Goal: Ask a question

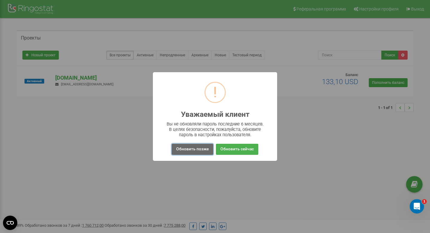
click at [184, 150] on button "Обновить позже" at bounding box center [193, 148] width 42 height 11
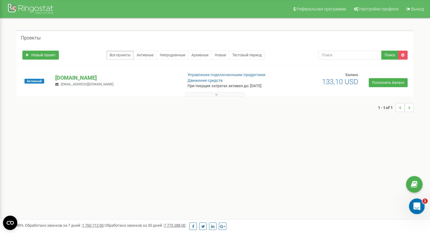
click at [416, 203] on icon "Open Intercom Messenger" at bounding box center [417, 205] width 10 height 10
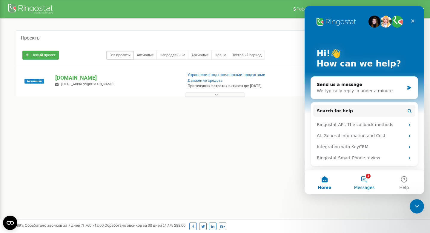
click at [358, 185] on span "Messages" at bounding box center [365, 187] width 21 height 4
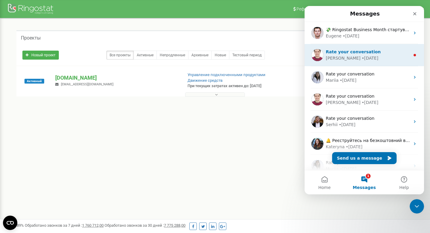
click at [345, 51] on span "Rate your conversation" at bounding box center [353, 51] width 55 height 5
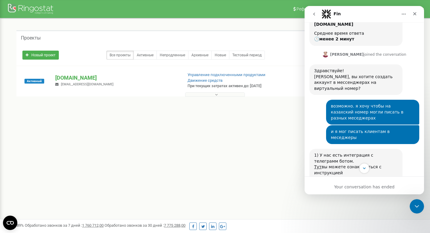
scroll to position [474, 0]
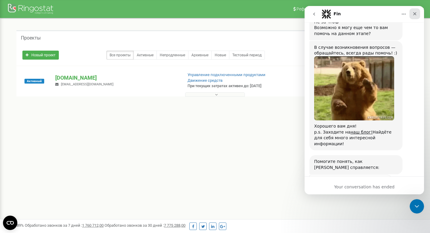
click at [412, 13] on div "Close" at bounding box center [415, 13] width 11 height 11
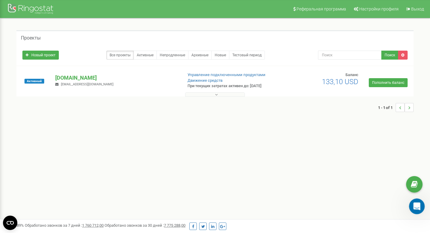
click at [422, 207] on div "Open Intercom Messenger" at bounding box center [417, 205] width 20 height 20
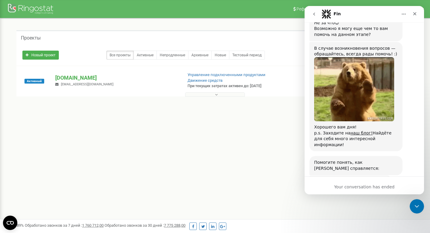
click at [316, 16] on icon "go back" at bounding box center [314, 14] width 5 height 5
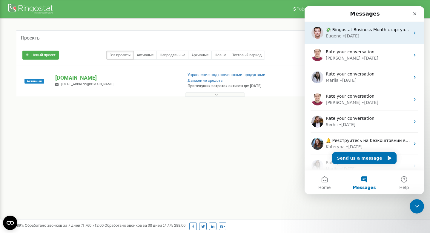
click at [338, 37] on div "Eugene" at bounding box center [334, 36] width 16 height 6
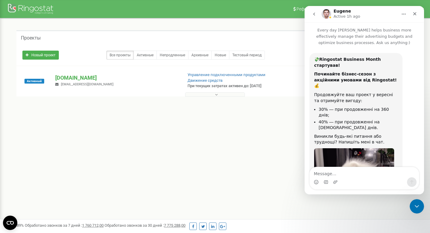
scroll to position [54, 0]
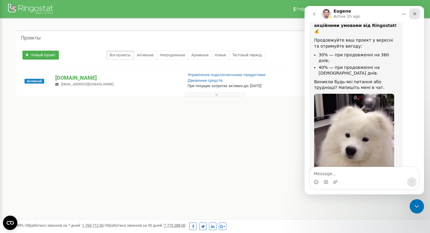
click at [417, 13] on icon "Close" at bounding box center [415, 13] width 5 height 5
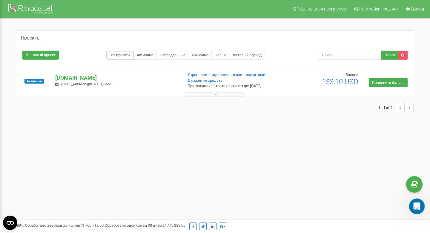
click at [417, 208] on icon "Open Intercom Messenger" at bounding box center [417, 205] width 10 height 10
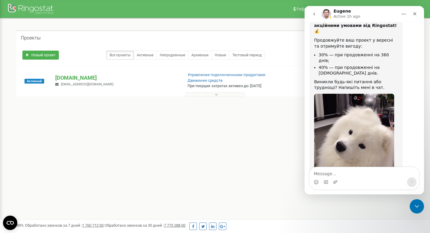
click at [315, 14] on icon "go back" at bounding box center [314, 14] width 5 height 5
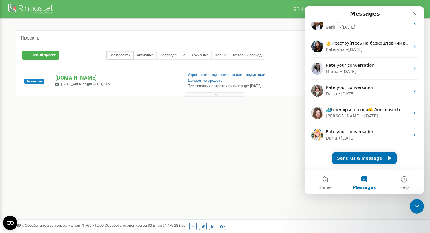
scroll to position [0, 0]
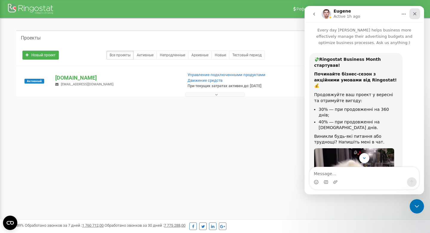
click at [416, 12] on icon "Close" at bounding box center [415, 13] width 5 height 5
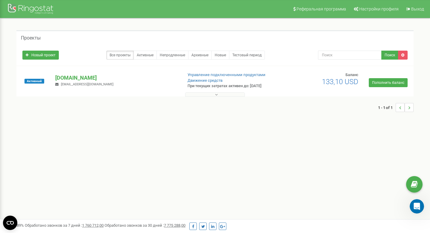
click at [98, 73] on div "Активный [DOMAIN_NAME] [EMAIL_ADDRESS][DOMAIN_NAME] Управление подключенными пр…" at bounding box center [215, 84] width 395 height 24
click at [376, 68] on div "Активный [DOMAIN_NAME] [EMAIL_ADDRESS][DOMAIN_NAME] Управление подключенными пр…" at bounding box center [215, 81] width 398 height 30
click at [375, 68] on div "Активный [DOMAIN_NAME] [EMAIL_ADDRESS][DOMAIN_NAME] Управление подключенными пр…" at bounding box center [215, 81] width 398 height 30
click at [146, 56] on link "Активные" at bounding box center [145, 55] width 23 height 9
click at [167, 53] on link "Непродленные" at bounding box center [173, 55] width 32 height 9
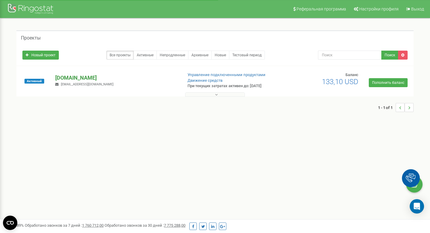
click at [62, 77] on p "[DOMAIN_NAME]" at bounding box center [116, 78] width 123 height 8
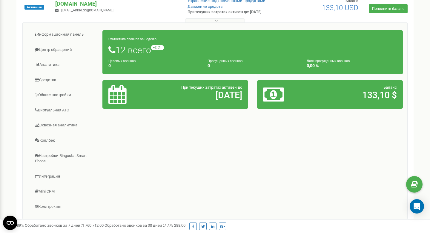
scroll to position [71, 0]
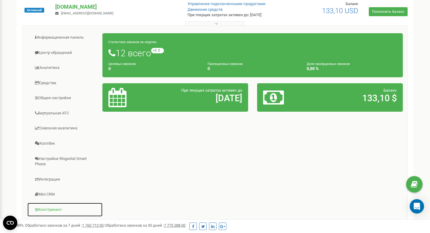
click at [51, 210] on link "Коллтрекинг" at bounding box center [65, 209] width 76 height 15
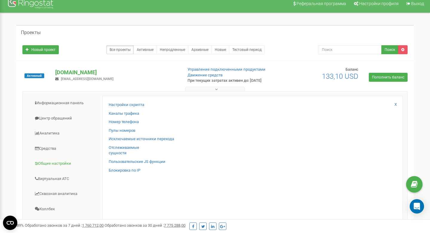
scroll to position [0, 0]
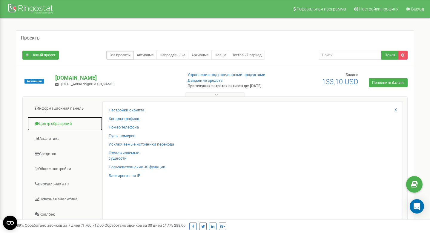
click at [52, 127] on link "Центр обращений" at bounding box center [65, 123] width 76 height 15
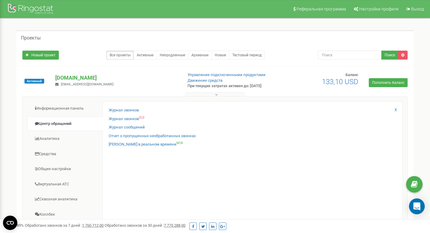
click at [420, 207] on icon "Open Intercom Messenger" at bounding box center [417, 206] width 7 height 8
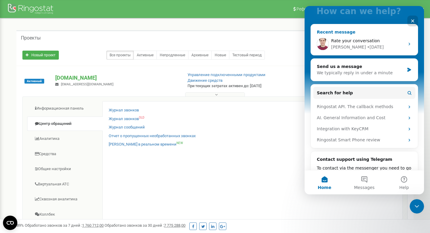
scroll to position [54, 0]
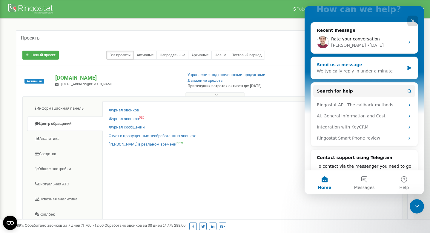
click at [338, 74] on div "Send us a message We typically reply in under a minute" at bounding box center [364, 68] width 107 height 22
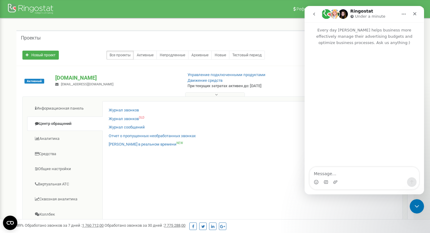
click at [341, 172] on textarea "Message…" at bounding box center [364, 172] width 109 height 10
type textarea "доброго дня"
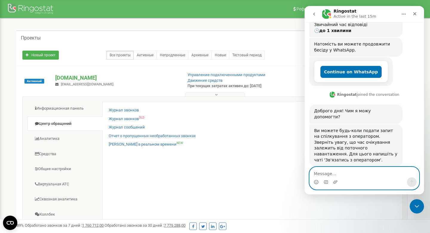
scroll to position [79, 0]
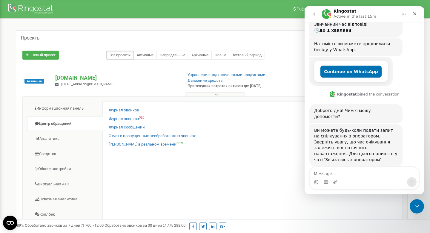
click at [340, 177] on div "Intercom messenger" at bounding box center [364, 182] width 109 height 10
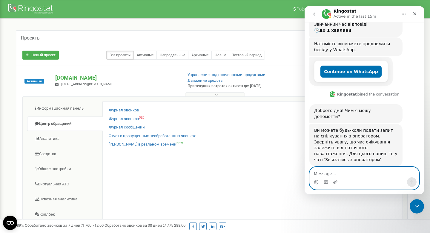
click at [336, 173] on textarea "Message…" at bounding box center [364, 172] width 109 height 10
type textarea "п"
type textarea "З"
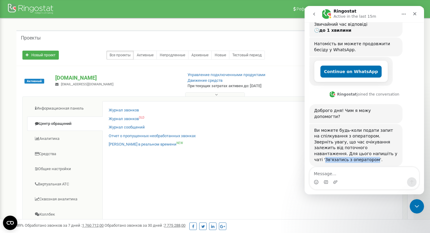
drag, startPoint x: 348, startPoint y: 143, endPoint x: 339, endPoint y: 146, distance: 10.0
click at [339, 146] on div "Ви можете будь-коли подати запит на спілкування з оператором. Зверніть увагу, щ…" at bounding box center [356, 144] width 84 height 35
copy div "Зв'язатись з оператором"
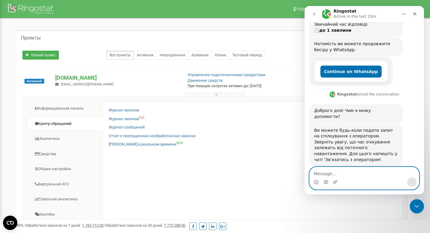
click at [342, 172] on textarea "Message…" at bounding box center [364, 172] width 109 height 10
paste textarea "Зв'язатись з оператором"
type textarea "Зв'язатись з оператором"
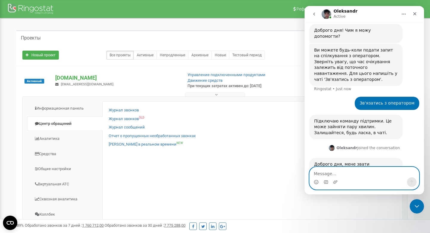
scroll to position [164, 0]
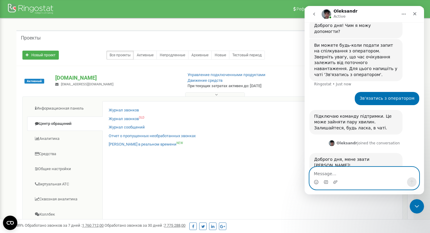
click at [334, 173] on textarea "Message…" at bounding box center [364, 172] width 109 height 10
type textarea "доброго дня"
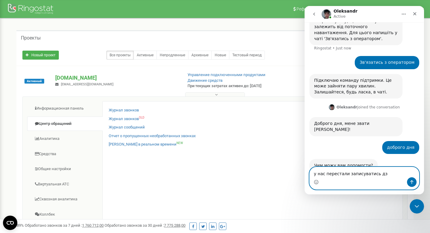
scroll to position [200, 0]
type textarea "у нас перестали записуватись дзвінки у ЦРМ"
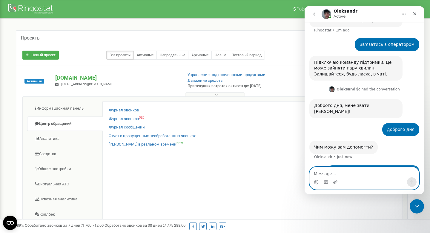
scroll to position [223, 0]
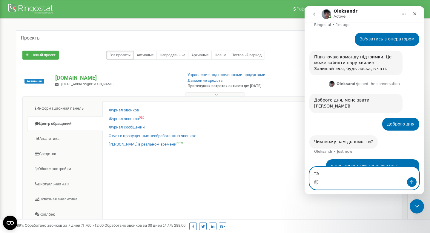
type textarea "Т"
type textarea "и"
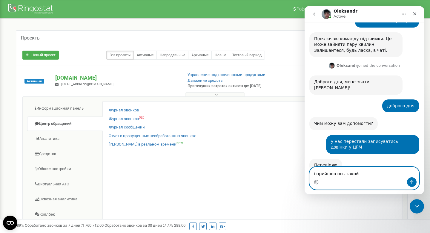
scroll to position [241, 0]
type textarea "і прийшов ось такой лист"
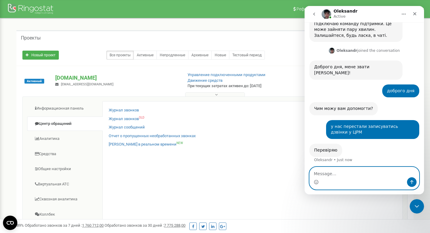
scroll to position [259, 0]
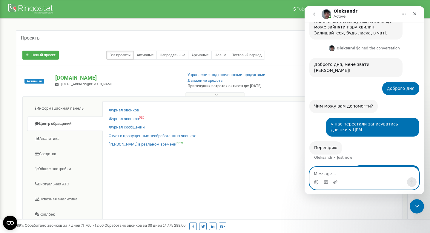
paste textarea "Шановний клієнте, Звертаємося до вас з терміновим повідомленням щодо роботи тел…"
type textarea "Шановний клієнте, Звертаємося до вас з терміновим повідомленням щодо роботи тел…"
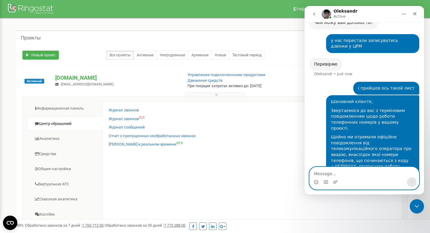
scroll to position [343, 0]
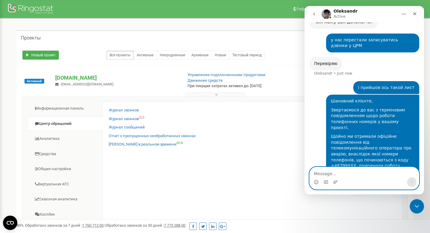
click at [318, 175] on textarea "Message…" at bounding box center [364, 172] width 109 height 10
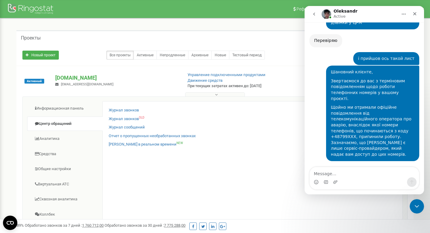
scroll to position [390, 0]
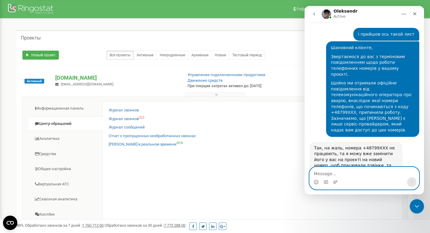
click at [343, 173] on textarea "Message…" at bounding box center [364, 172] width 109 height 10
type textarea "Битрікс"
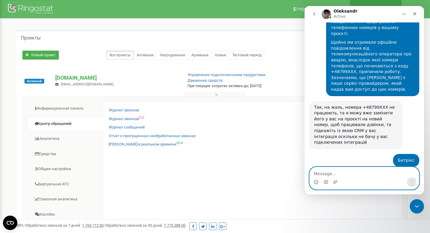
scroll to position [426, 0]
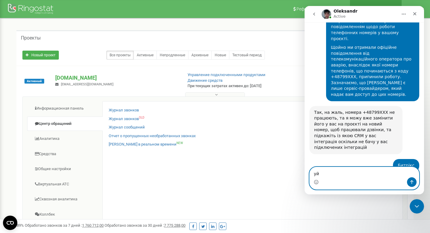
type textarea "у"
type textarea "[DOMAIN_NAME]"
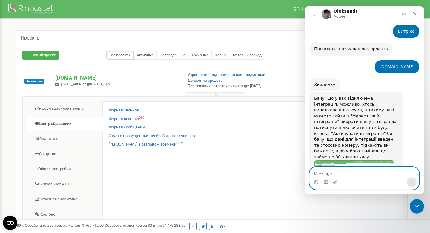
scroll to position [566, 0]
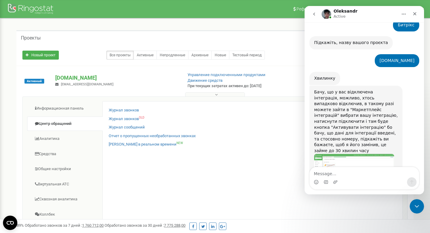
click at [357, 154] on img "Oleksandr says…" at bounding box center [354, 173] width 80 height 38
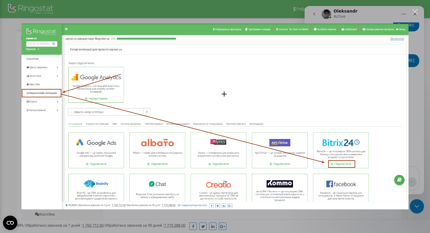
click at [414, 8] on div "Intercom messenger" at bounding box center [215, 116] width 430 height 233
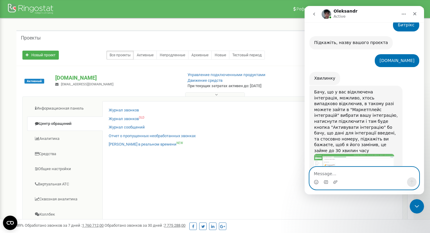
click at [352, 172] on textarea "Message…" at bounding box center [364, 172] width 109 height 10
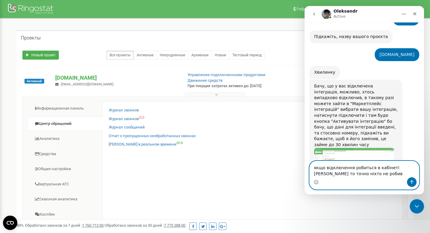
type textarea "якщо відключення робиться в кабінеті Рінгостата то точно ніхто не робив)"
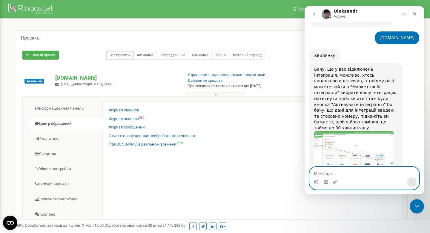
scroll to position [590, 0]
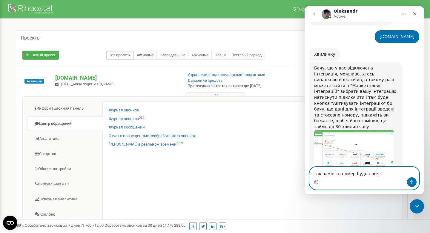
type textarea "так замініть номер будь-ласка"
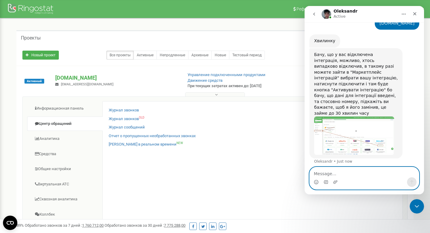
scroll to position [603, 0]
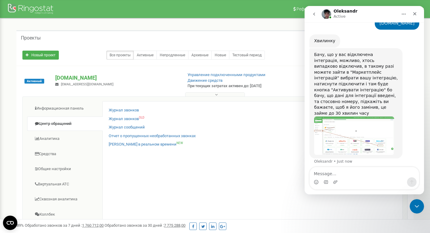
click at [330, 116] on img "Oleksandr says…" at bounding box center [354, 135] width 80 height 38
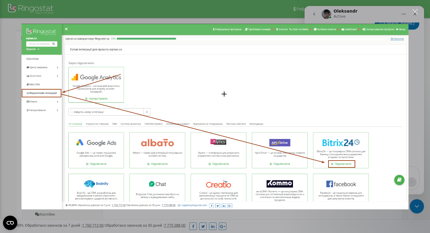
scroll to position [626, 0]
click at [417, 8] on div "Intercom messenger" at bounding box center [215, 116] width 430 height 233
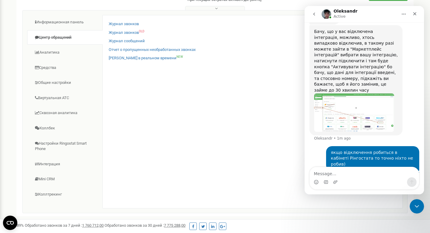
scroll to position [83, 0]
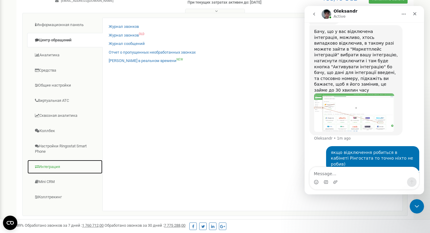
click at [50, 166] on link "Интеграция" at bounding box center [65, 166] width 76 height 15
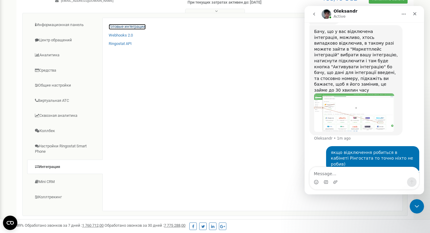
click at [121, 25] on link "Готовые интеграции" at bounding box center [127, 27] width 37 height 6
